Goal: Register for event/course

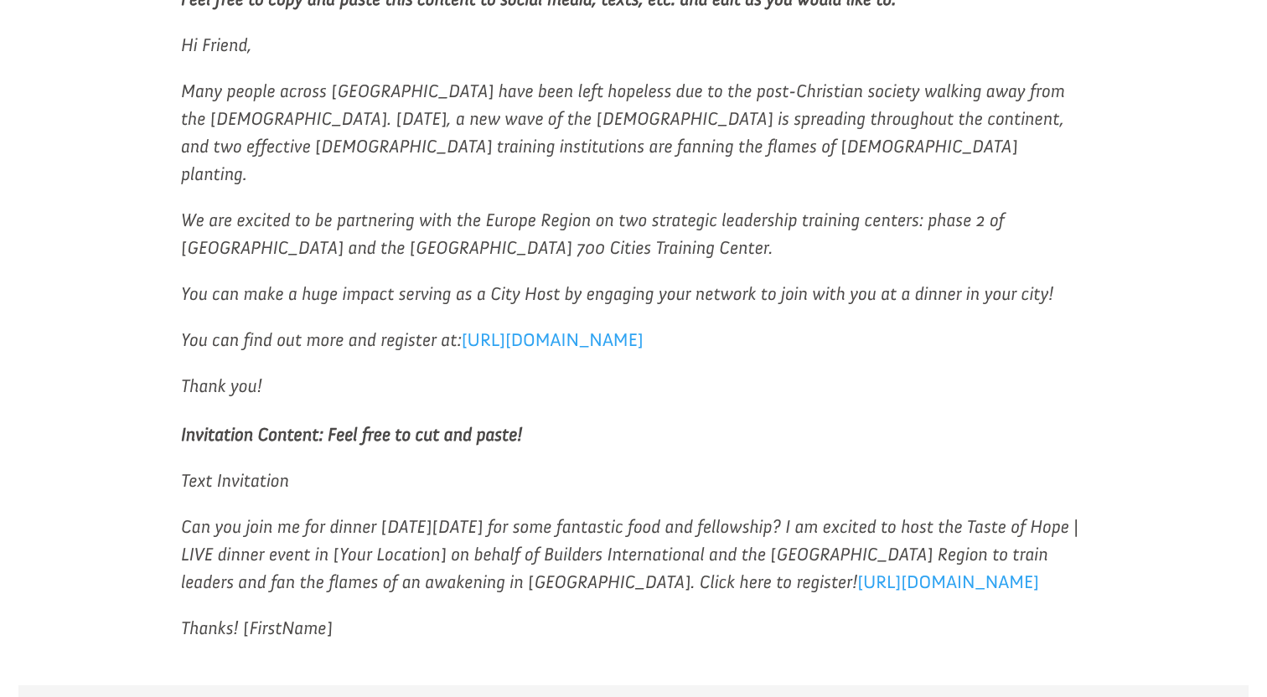
scroll to position [1693, 0]
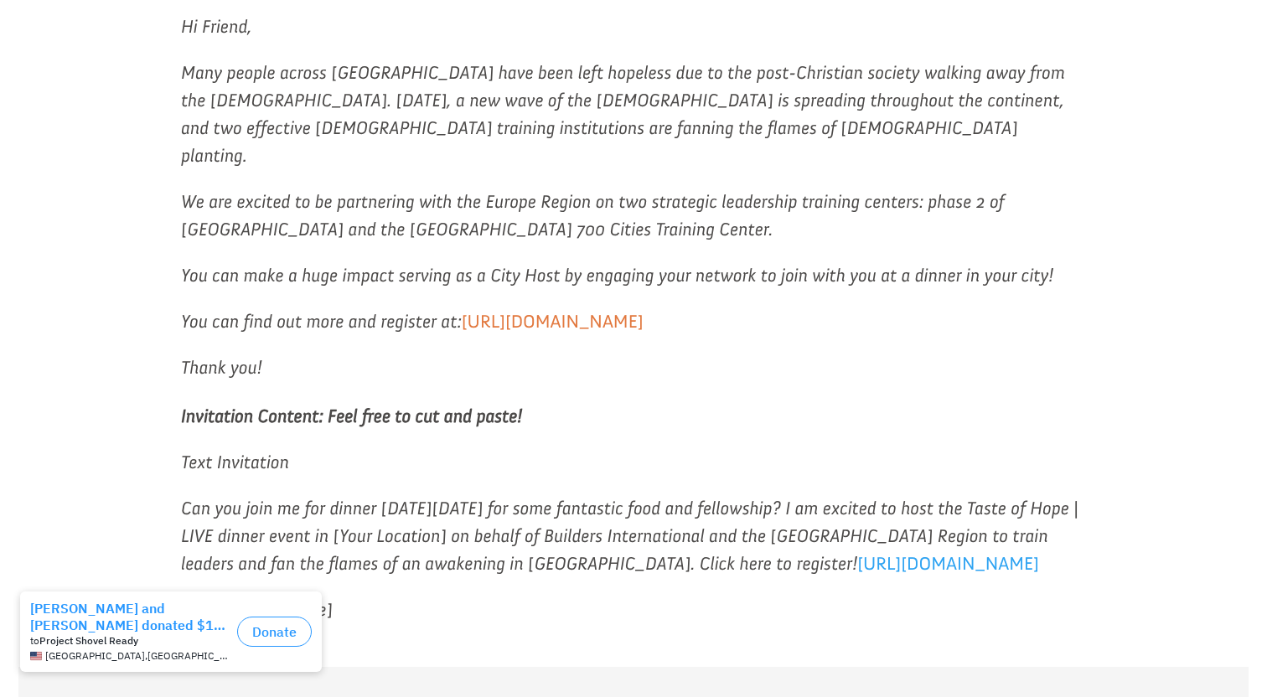
click at [600, 310] on link "https://buildersintl.org/toh-ebs" at bounding box center [553, 325] width 182 height 31
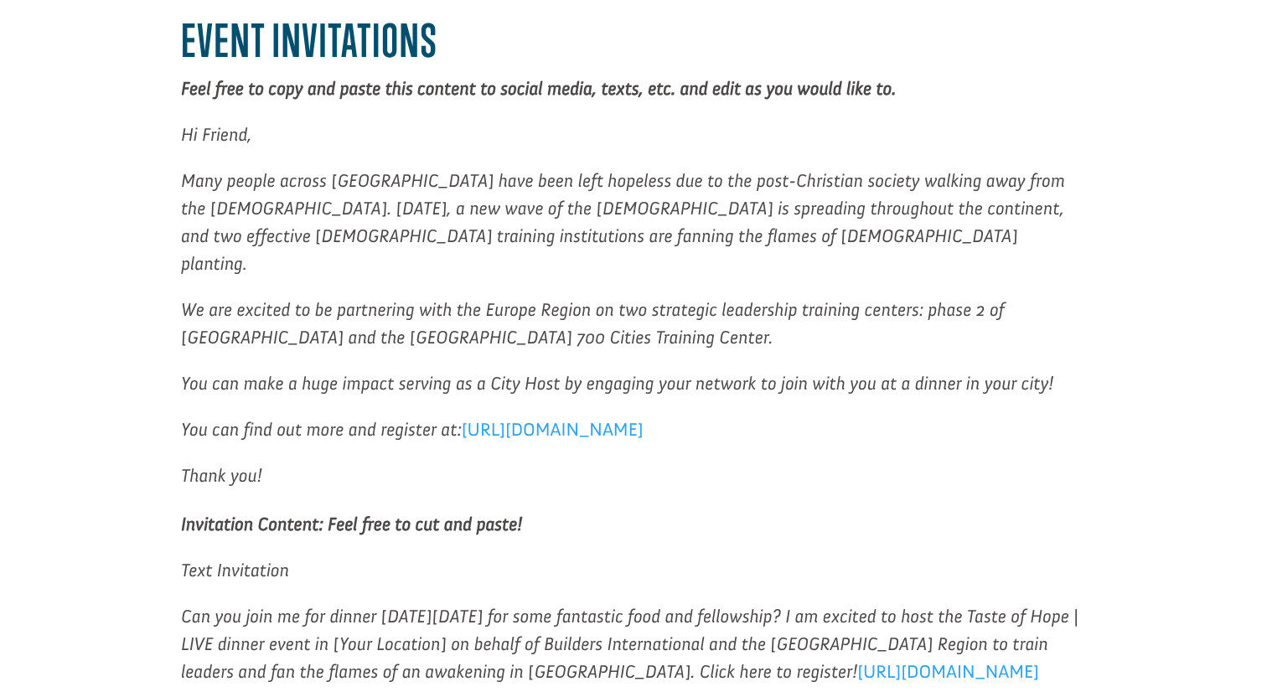
scroll to position [1586, 0]
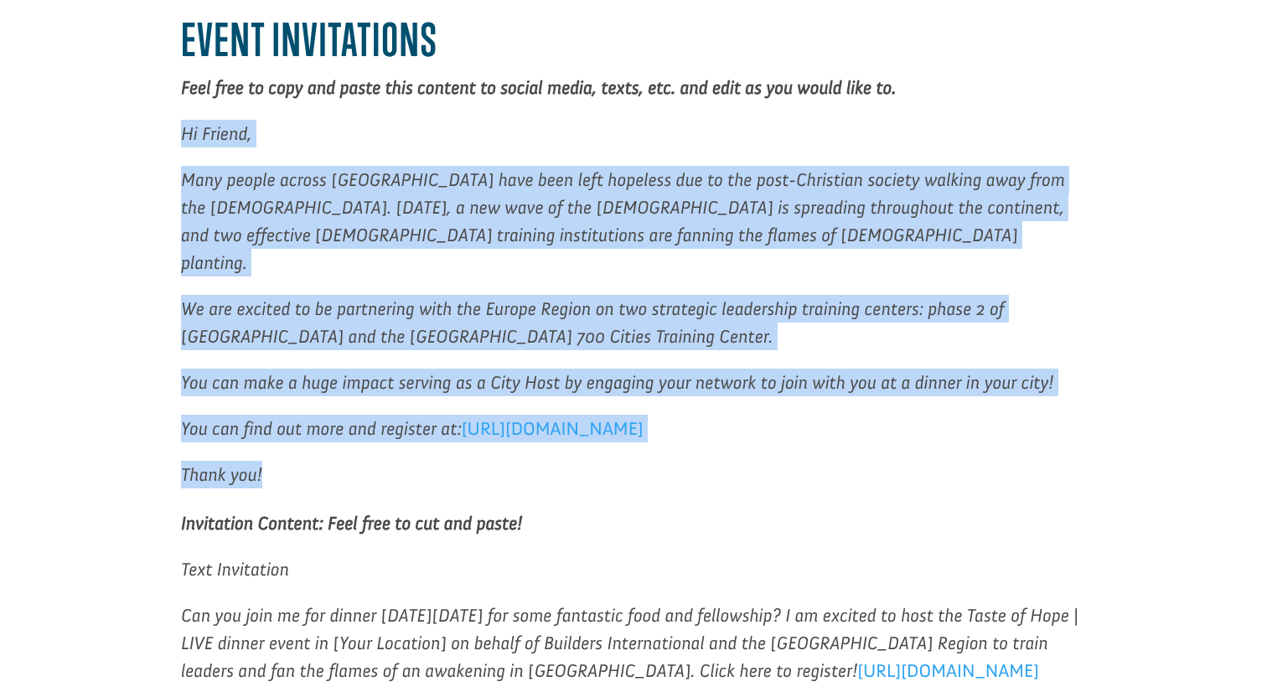
drag, startPoint x: 183, startPoint y: 105, endPoint x: 550, endPoint y: 417, distance: 481.3
click at [550, 417] on div "Event Invitations Feel free to copy and paste this content to social media, tex…" at bounding box center [633, 251] width 905 height 476
copy div "Hi Friend, Many people across Europe have been left hopeless due to the post-Ch…"
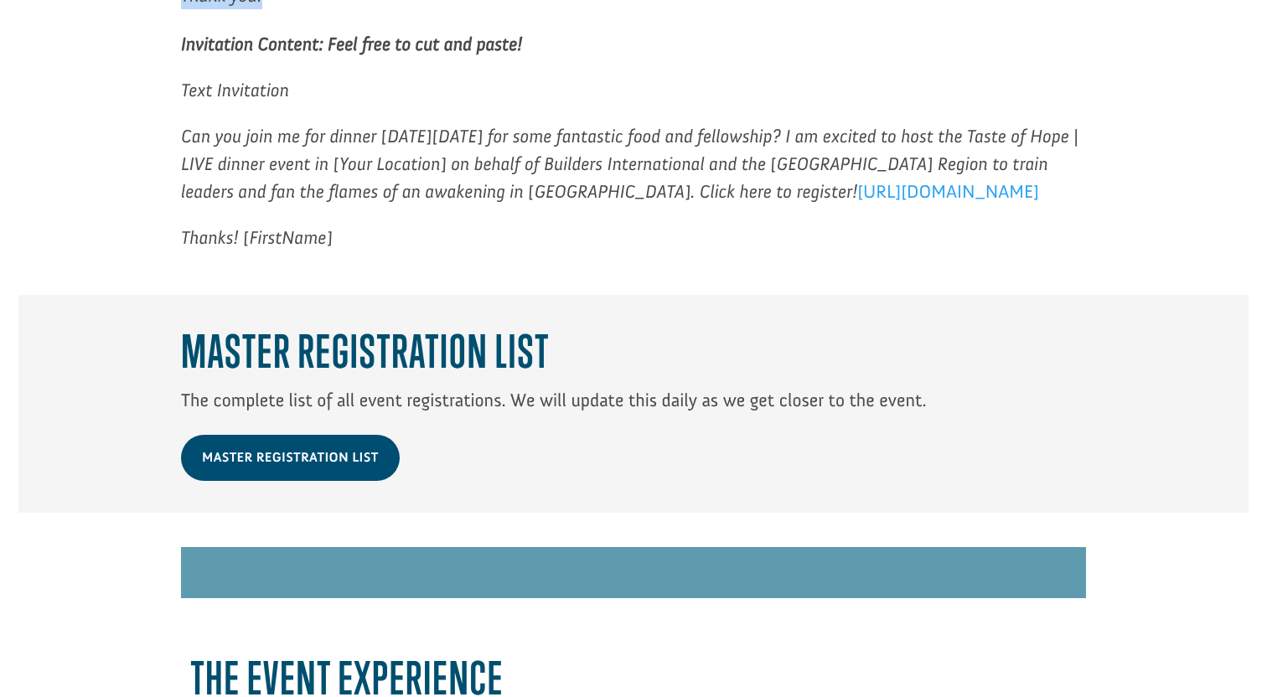
scroll to position [2066, 0]
click at [871, 179] on link "https://buildersintl.org/toh-ebs" at bounding box center [948, 194] width 182 height 31
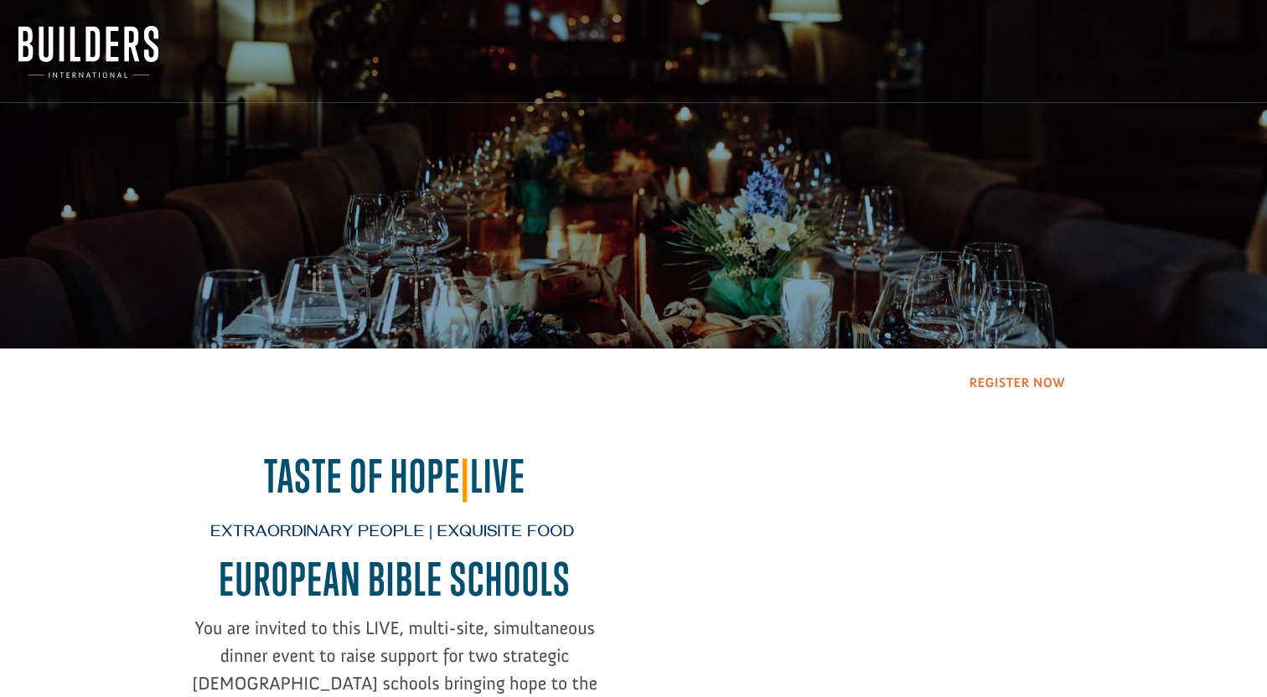
click at [1031, 386] on link "Register Now" at bounding box center [1016, 383] width 138 height 43
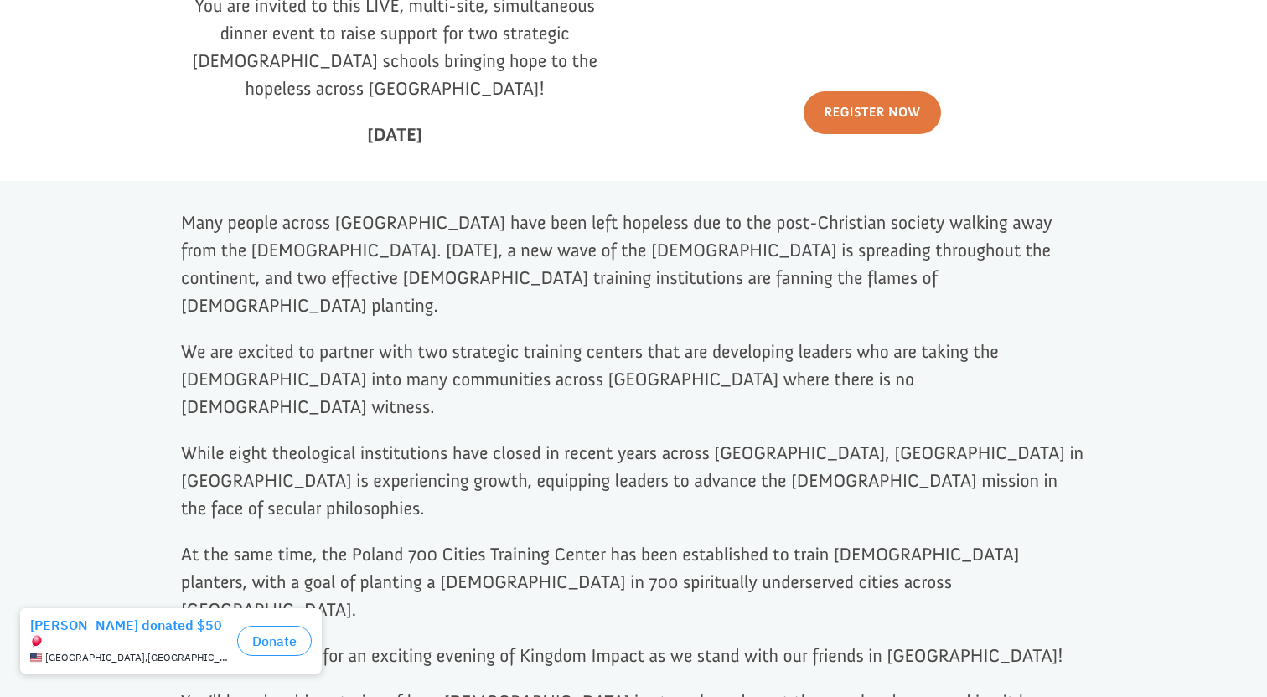
scroll to position [624, 0]
click at [294, 438] on p "While eight theological institutions have closed in recent years across [GEOGRA…" at bounding box center [633, 487] width 905 height 101
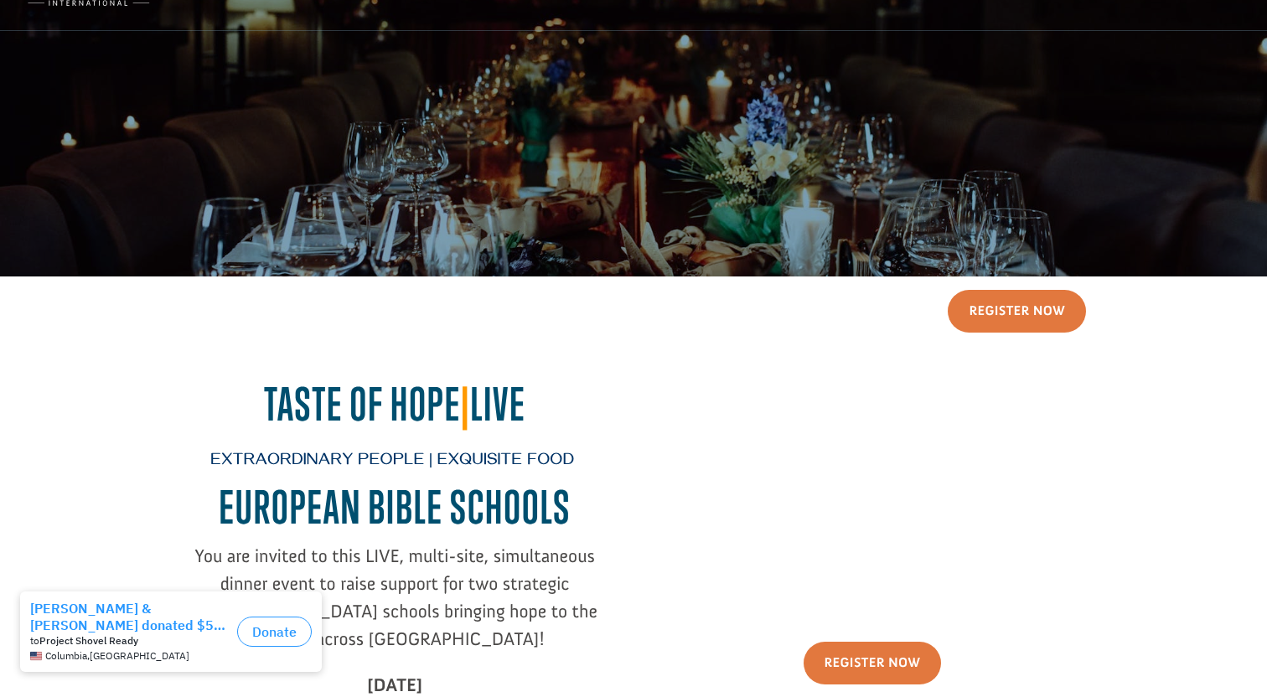
scroll to position [0, 0]
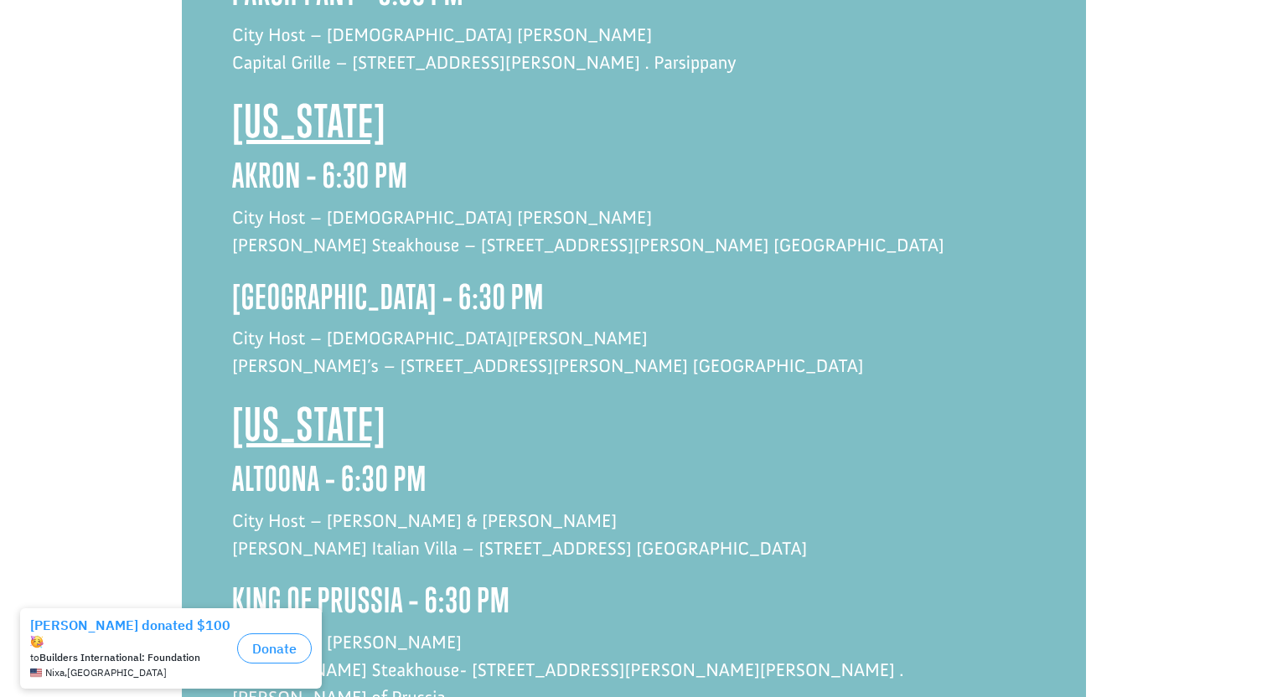
scroll to position [2541, 0]
